Goal: Task Accomplishment & Management: Manage account settings

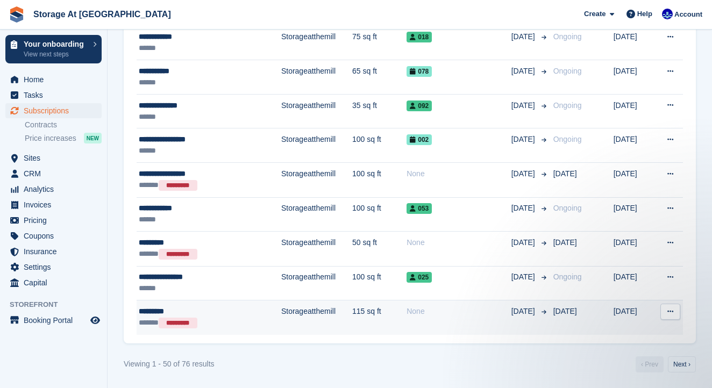
scroll to position [1675, 0]
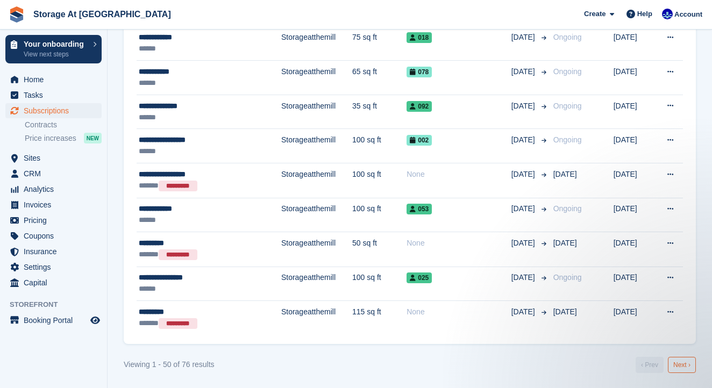
click at [682, 362] on link "Next ›" at bounding box center [682, 365] width 28 height 16
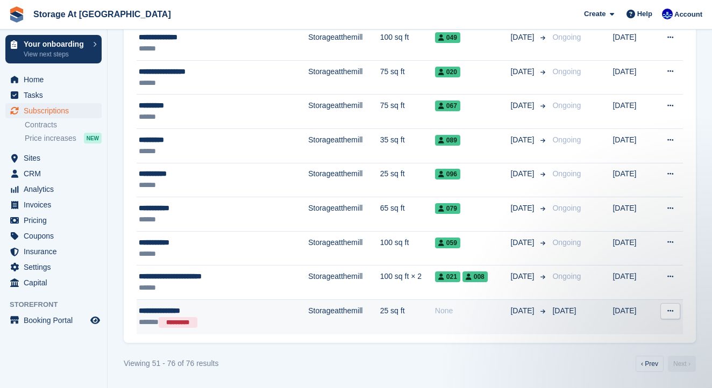
scroll to position [855, 0]
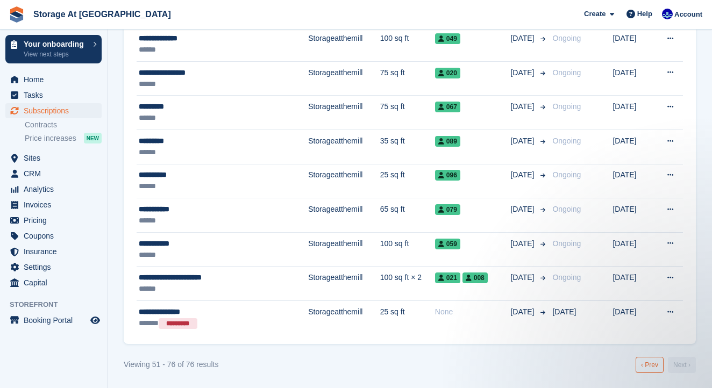
click at [642, 364] on link "‹ Prev" at bounding box center [650, 365] width 28 height 16
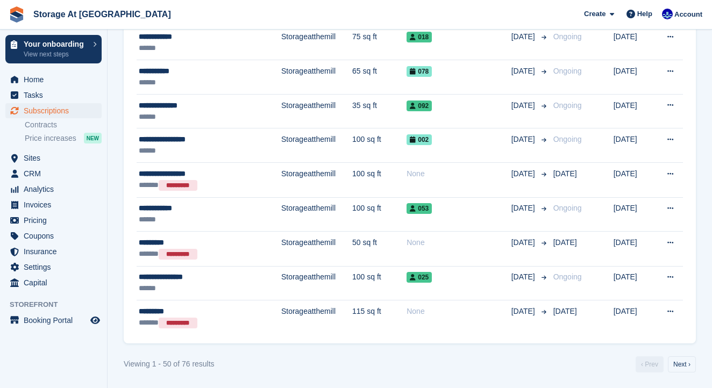
scroll to position [1675, 0]
click at [682, 366] on link "Next ›" at bounding box center [682, 365] width 28 height 16
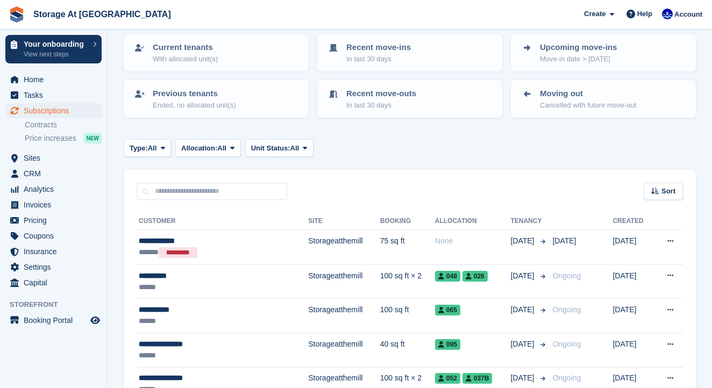
scroll to position [53, 0]
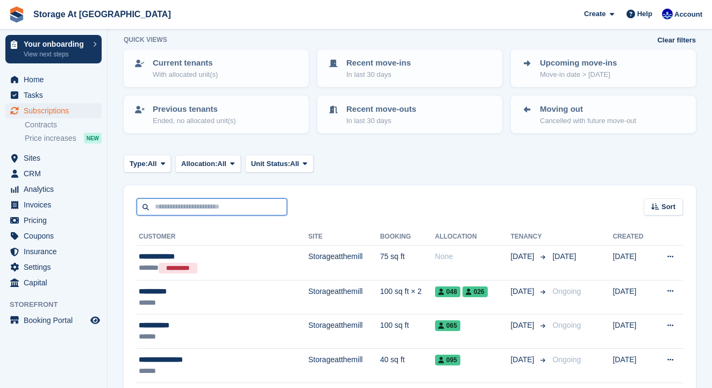
click at [240, 208] on input "text" at bounding box center [212, 207] width 151 height 18
type input "******"
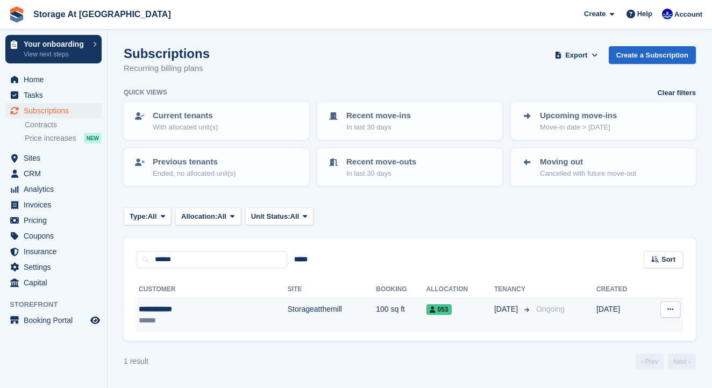
click at [177, 320] on div "******" at bounding box center [184, 320] width 91 height 11
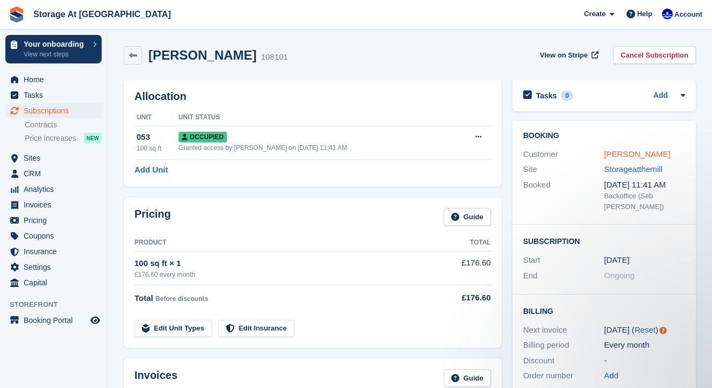
click at [642, 153] on link "[PERSON_NAME]" at bounding box center [637, 154] width 66 height 9
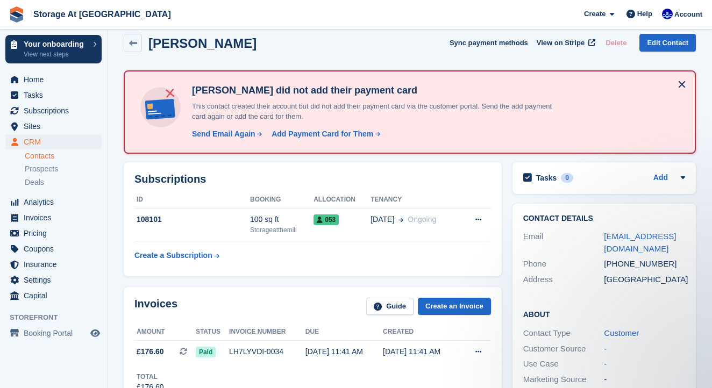
scroll to position [1, 0]
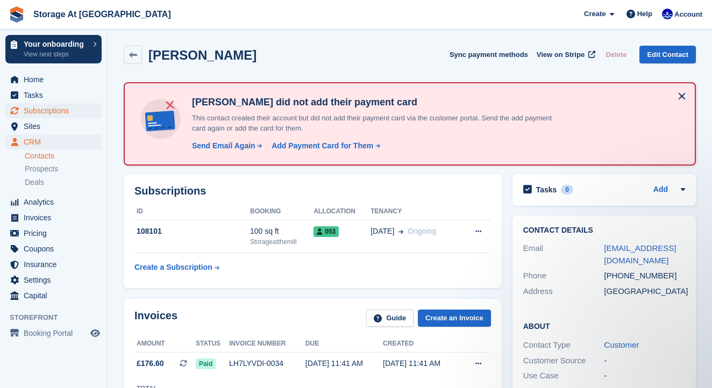
click at [70, 109] on span "Subscriptions" at bounding box center [56, 110] width 65 height 15
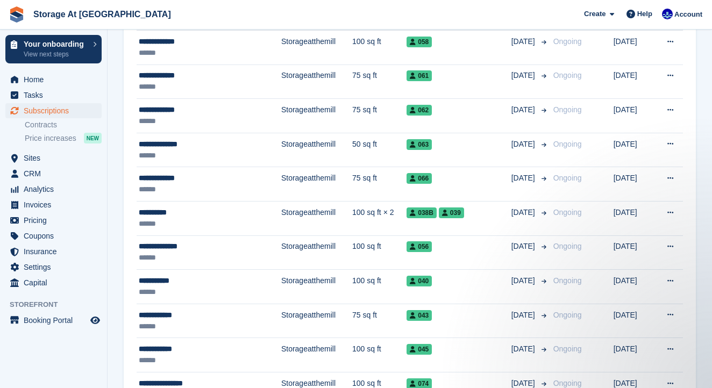
scroll to position [1139, 0]
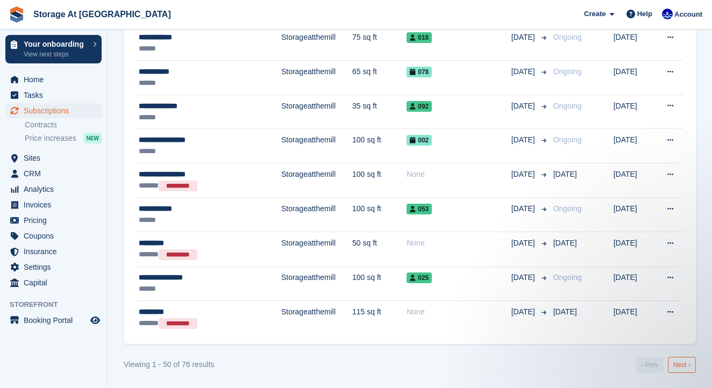
click at [685, 364] on link "Next ›" at bounding box center [682, 365] width 28 height 16
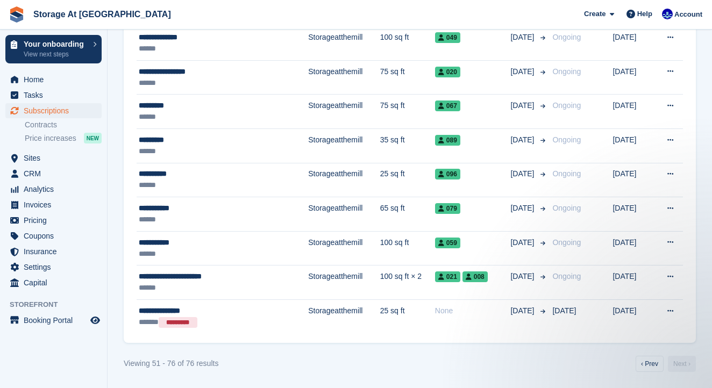
scroll to position [855, 0]
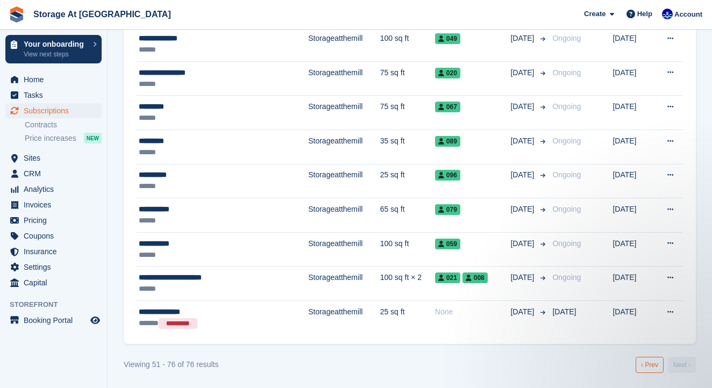
click at [642, 369] on link "‹ Prev" at bounding box center [650, 365] width 28 height 16
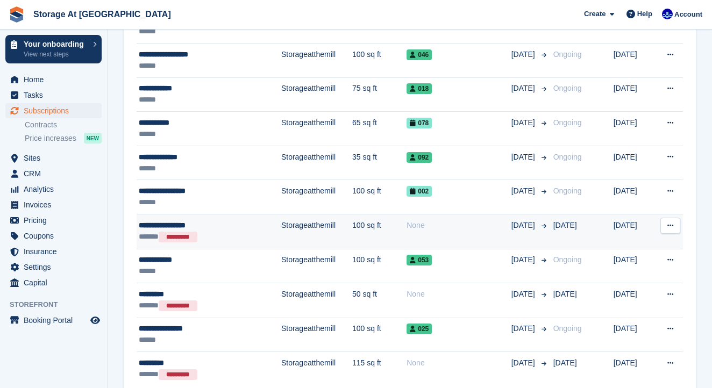
scroll to position [1624, 0]
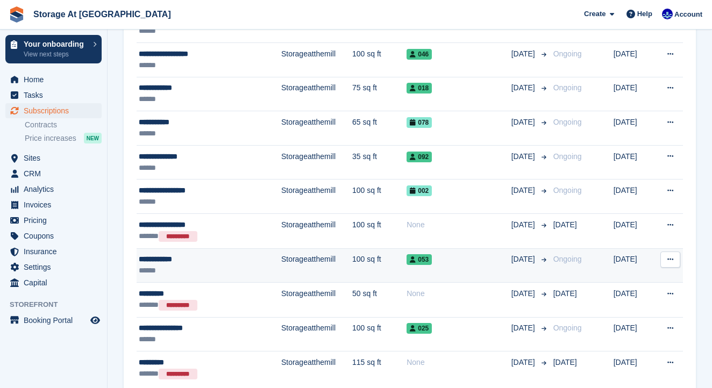
click at [281, 275] on td "Storageatthemill" at bounding box center [316, 265] width 71 height 34
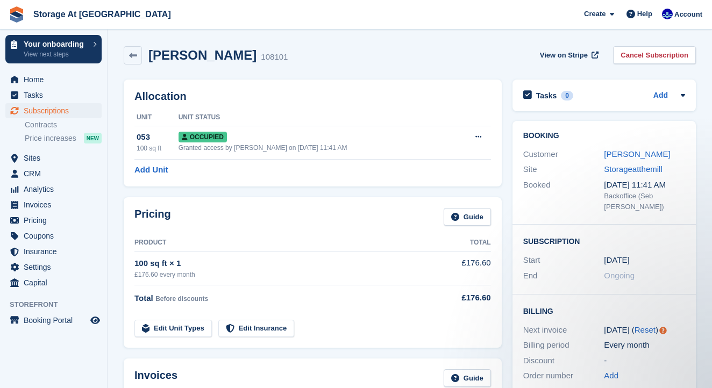
click at [634, 64] on div "View on Stripe Cancel Subscription" at bounding box center [616, 57] width 160 height 22
click at [636, 59] on link "Cancel Subscription" at bounding box center [654, 55] width 83 height 18
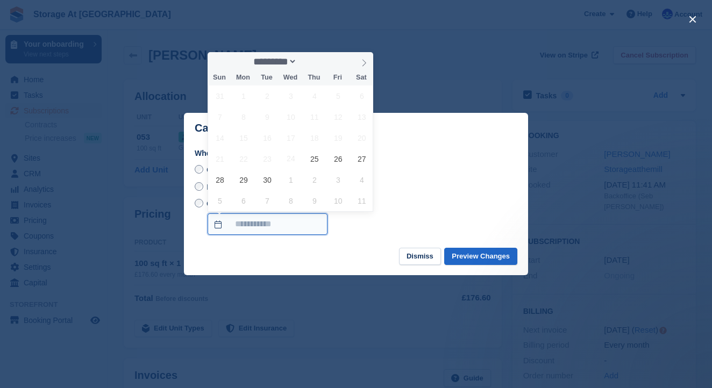
click at [248, 220] on input "On a custom date" at bounding box center [268, 225] width 120 height 22
click at [370, 65] on span at bounding box center [364, 61] width 18 height 18
select select "*"
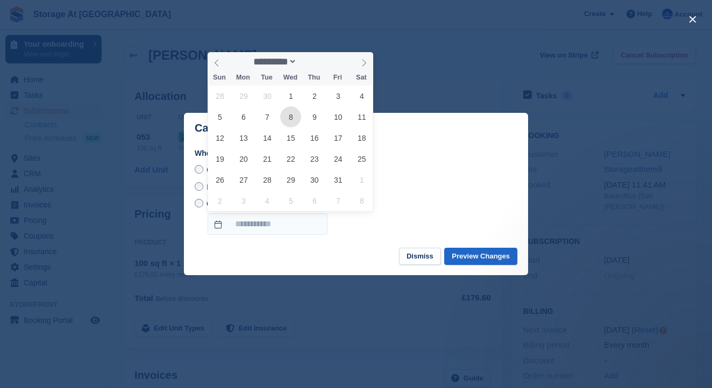
click at [296, 120] on span "8" at bounding box center [290, 116] width 21 height 21
type input "**********"
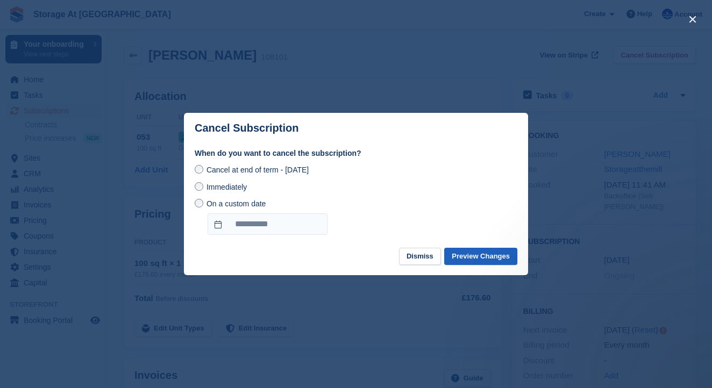
click at [473, 254] on button "Preview Changes" at bounding box center [480, 257] width 73 height 18
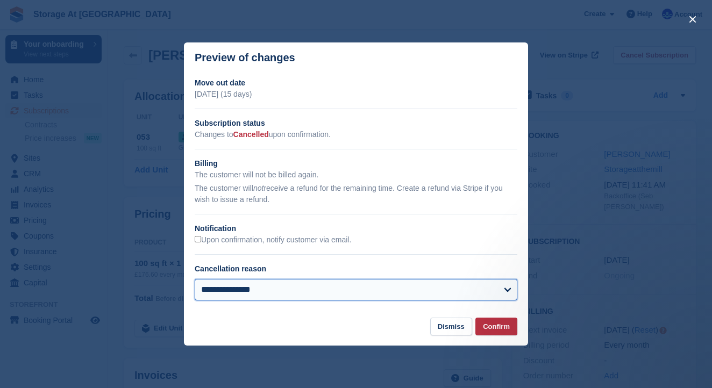
select select "**********"
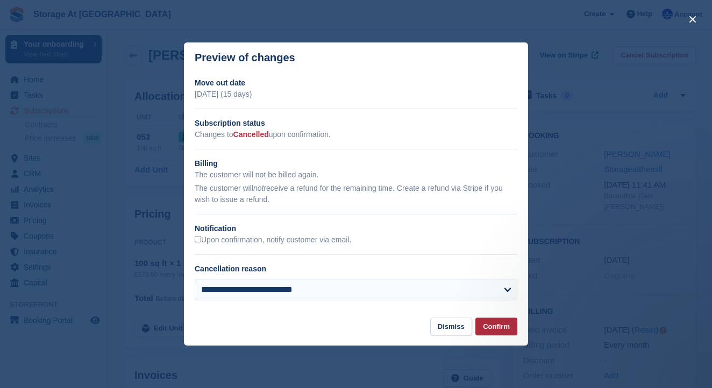
click at [492, 327] on button "Confirm" at bounding box center [496, 327] width 42 height 18
